Goal: Entertainment & Leisure: Consume media (video, audio)

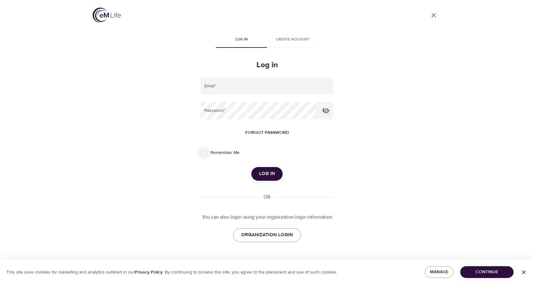
click at [201, 151] on input "Remember Me" at bounding box center [203, 152] width 13 height 13
checkbox input "true"
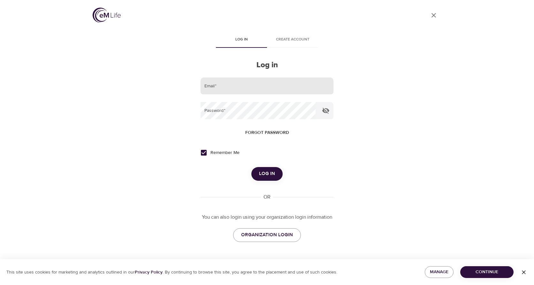
click at [214, 87] on input "email" at bounding box center [266, 86] width 133 height 17
type input "dcummings@norwoodlight.com"
click at [251, 167] on button "Log in" at bounding box center [266, 173] width 31 height 13
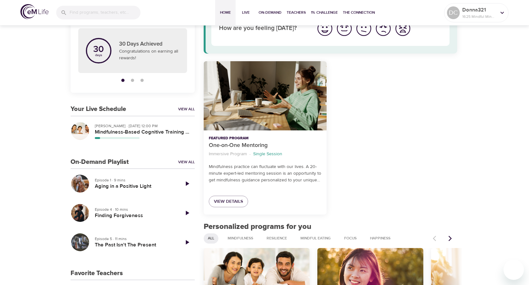
scroll to position [64, 0]
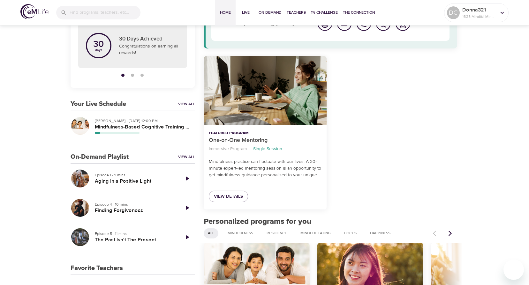
click at [114, 127] on h5 "Mindfulness-Based Cognitive Training (MBCT)" at bounding box center [142, 127] width 95 height 7
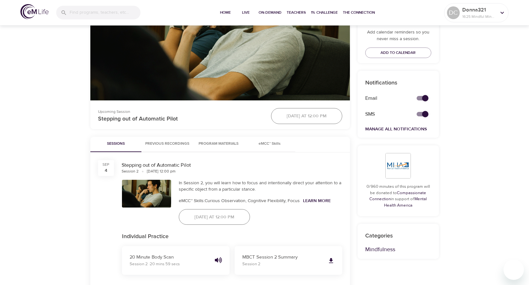
scroll to position [223, 0]
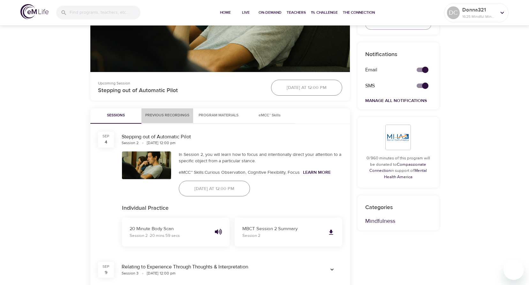
click at [187, 113] on span "Previous Recordings" at bounding box center [167, 115] width 44 height 7
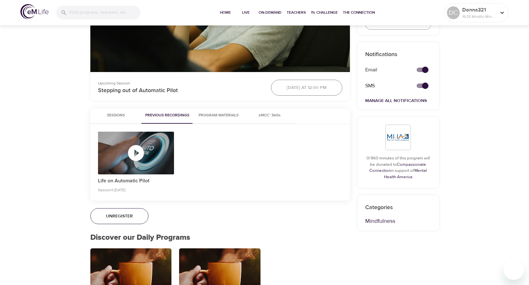
click at [127, 154] on icon "button" at bounding box center [135, 153] width 19 height 19
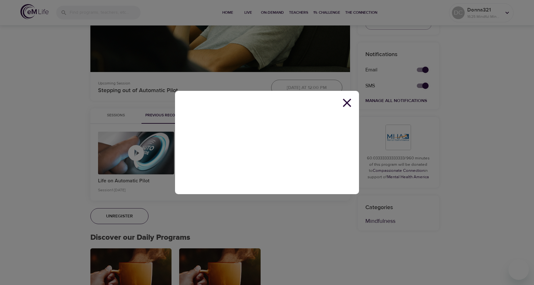
click at [347, 104] on icon at bounding box center [347, 103] width 8 height 8
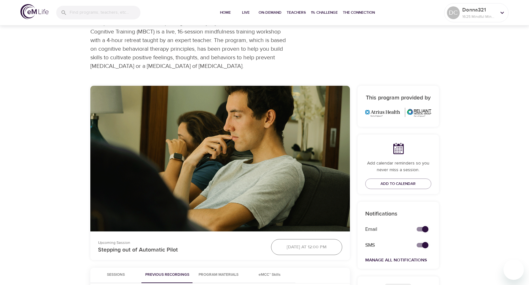
scroll to position [0, 0]
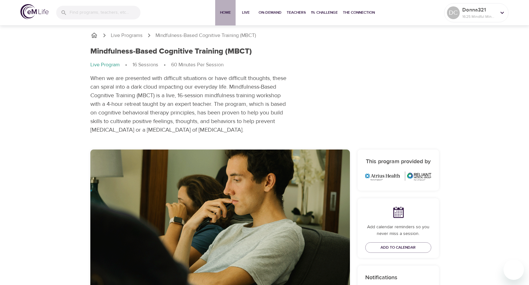
click at [229, 11] on span "Home" at bounding box center [225, 12] width 15 height 7
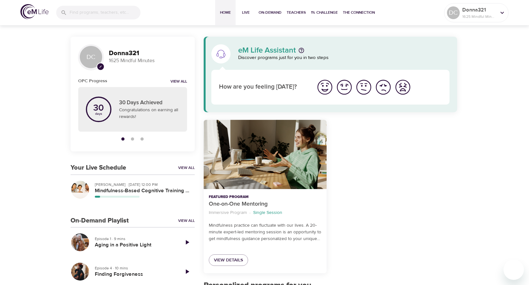
click at [223, 10] on span "Home" at bounding box center [225, 12] width 15 height 7
click at [501, 13] on icon at bounding box center [502, 12] width 7 height 7
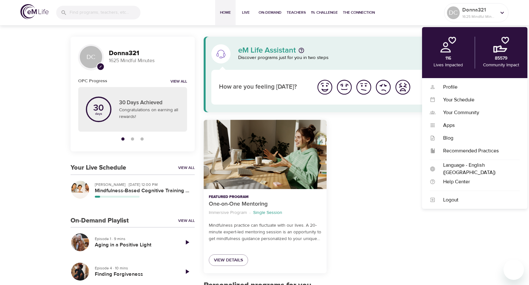
click at [411, 7] on div "Home Live On-Demand Teachers 1% Challenge The Connection" at bounding box center [296, 13] width 296 height 26
